Goal: Task Accomplishment & Management: Manage account settings

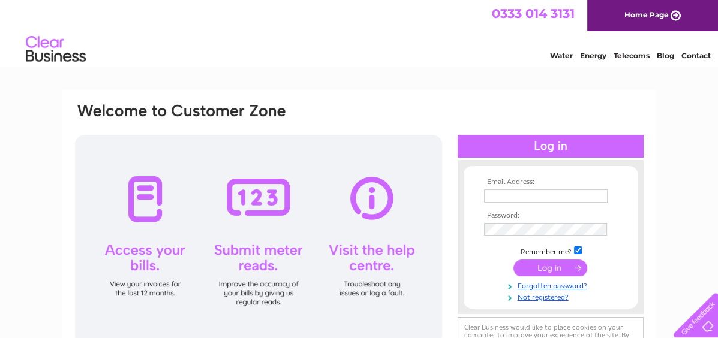
type input "[PERSON_NAME][EMAIL_ADDRESS][DOMAIN_NAME]"
click at [544, 264] on input "submit" at bounding box center [551, 268] width 74 height 17
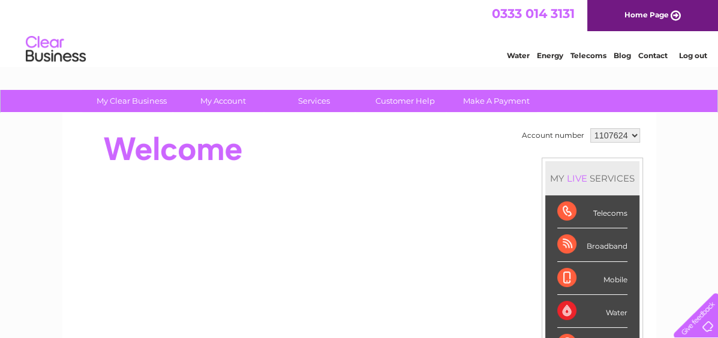
click at [621, 139] on select "1107624 1127676" at bounding box center [616, 135] width 50 height 14
click at [232, 101] on link "My Account" at bounding box center [222, 101] width 99 height 22
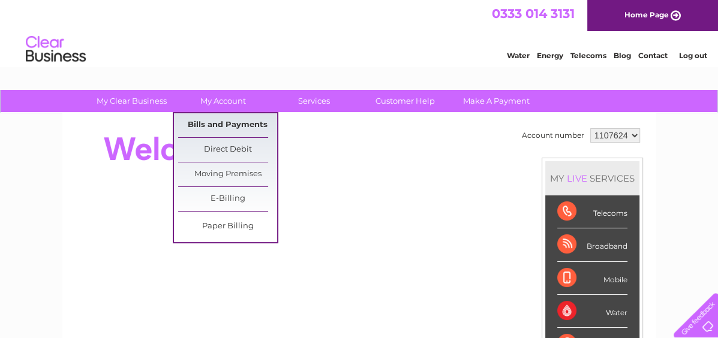
click at [244, 123] on link "Bills and Payments" at bounding box center [227, 125] width 99 height 24
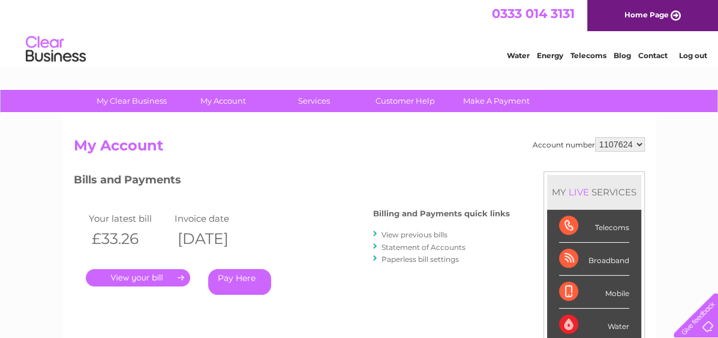
click at [623, 145] on select "1107624 1127676" at bounding box center [620, 144] width 50 height 14
select select "1127676"
click at [597, 137] on select "1107624 1127676" at bounding box center [620, 144] width 50 height 14
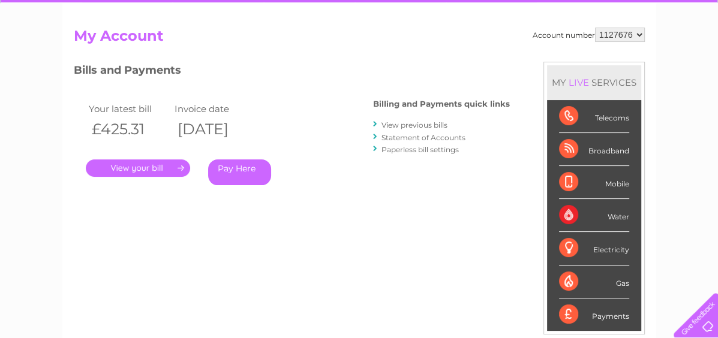
scroll to position [113, 0]
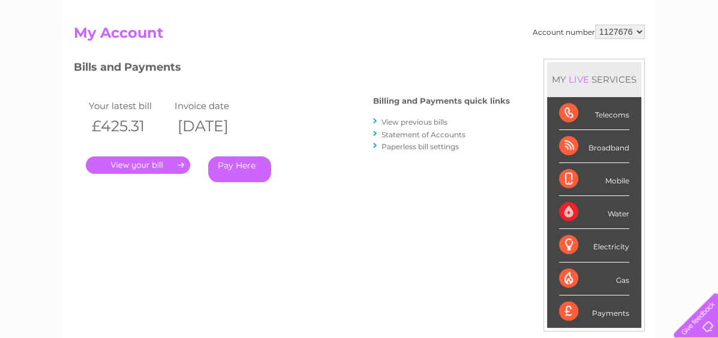
click at [149, 163] on link "." at bounding box center [138, 165] width 104 height 17
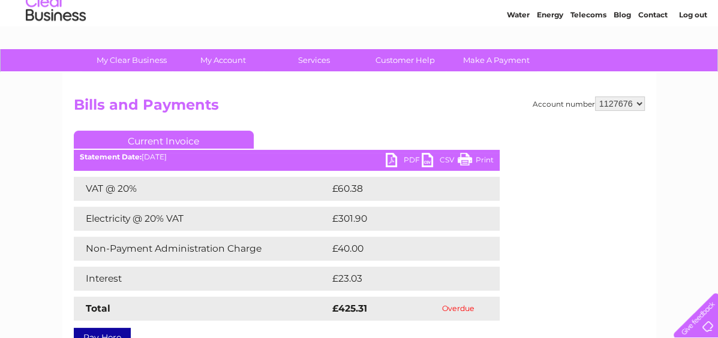
scroll to position [40, 0]
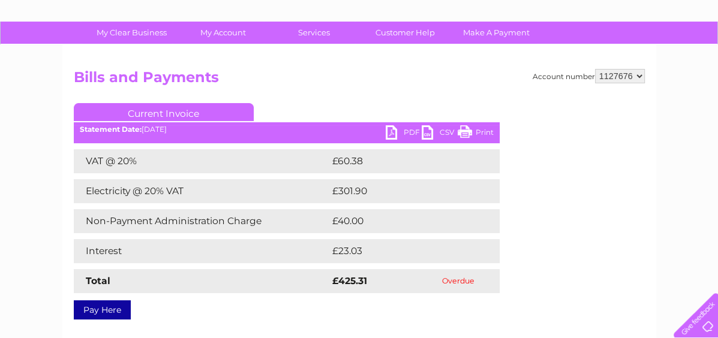
click at [472, 240] on td "£23.03" at bounding box center [402, 251] width 146 height 24
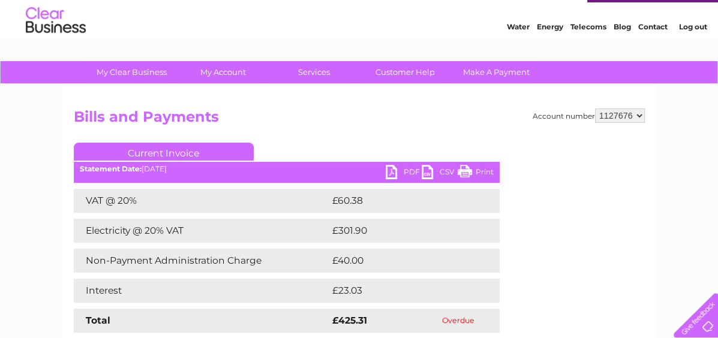
scroll to position [0, 0]
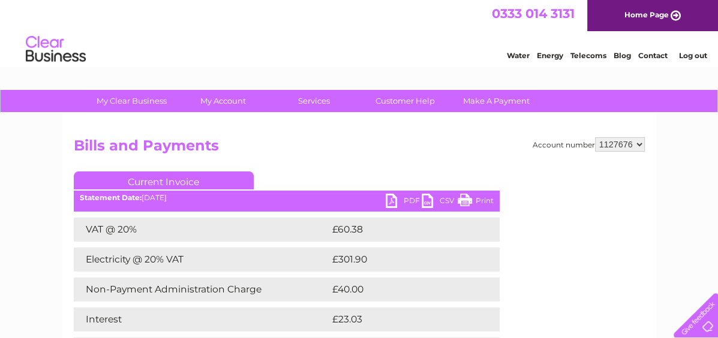
click at [397, 197] on link "PDF" at bounding box center [404, 202] width 36 height 17
click at [224, 104] on link "My Account" at bounding box center [222, 101] width 99 height 22
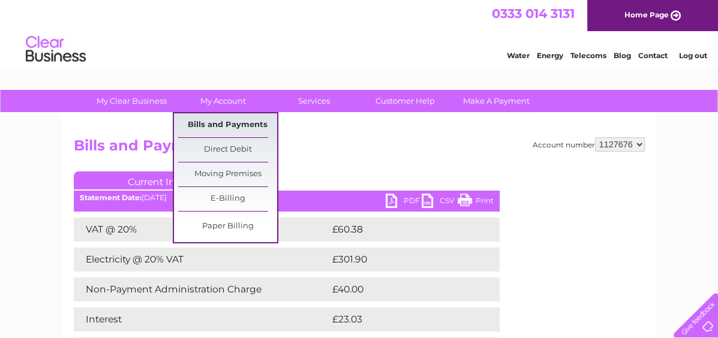
click at [243, 125] on link "Bills and Payments" at bounding box center [227, 125] width 99 height 24
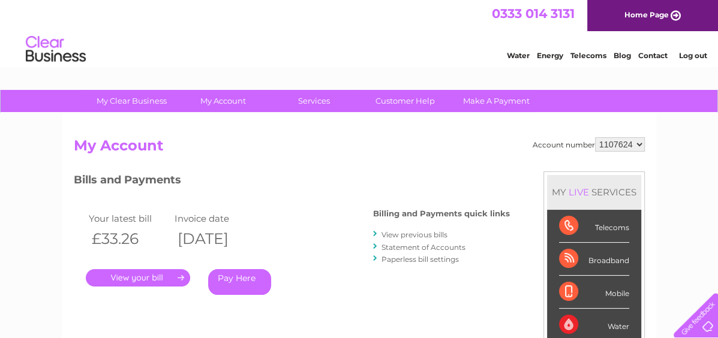
click at [628, 144] on select "1107624 1127676" at bounding box center [620, 144] width 50 height 14
select select "1127676"
click at [597, 137] on select "1107624 1127676" at bounding box center [620, 144] width 50 height 14
click at [417, 236] on link "View previous bills" at bounding box center [415, 234] width 66 height 9
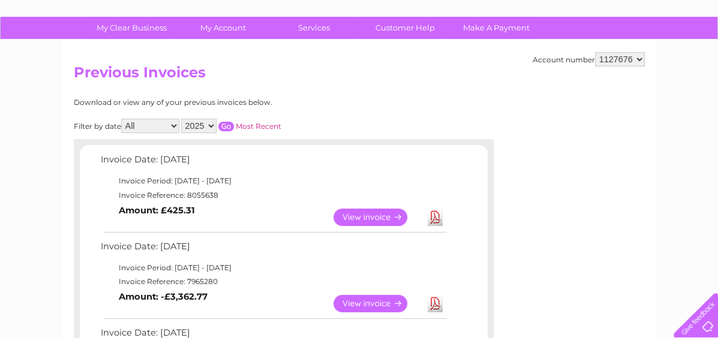
scroll to position [73, 0]
